Goal: Transaction & Acquisition: Subscribe to service/newsletter

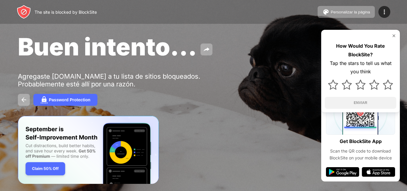
click at [239, 59] on div "Buen intento..." at bounding box center [166, 46] width 297 height 29
click at [70, 99] on div "Password Protection" at bounding box center [69, 99] width 41 height 5
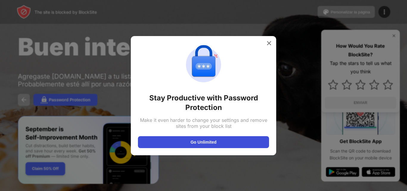
click at [156, 142] on button "Go Unlimited" at bounding box center [203, 142] width 131 height 12
